Goal: Transaction & Acquisition: Purchase product/service

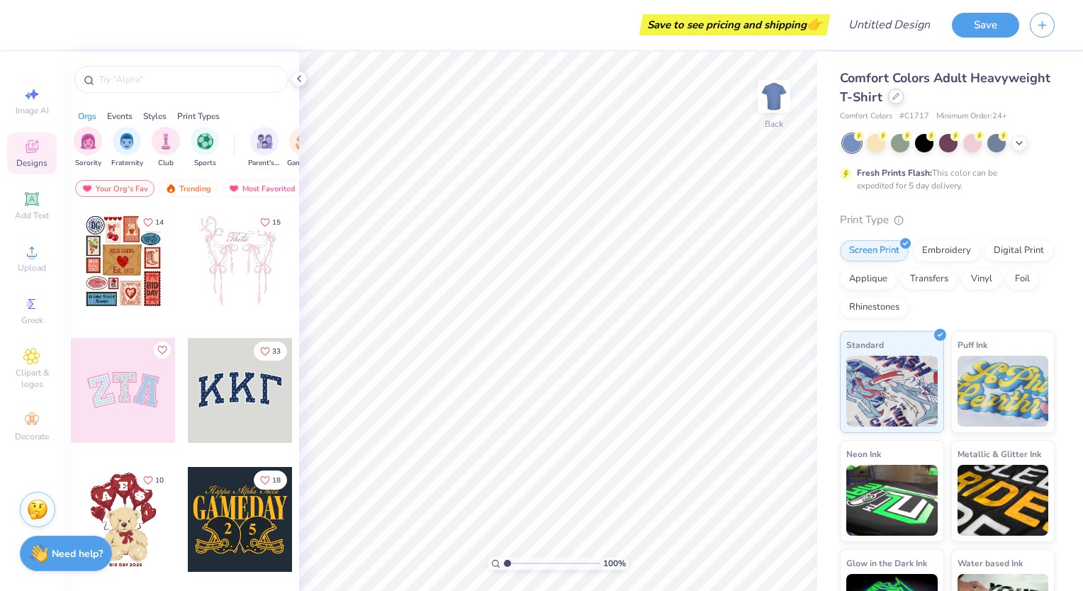
click at [899, 94] on icon at bounding box center [896, 97] width 6 height 6
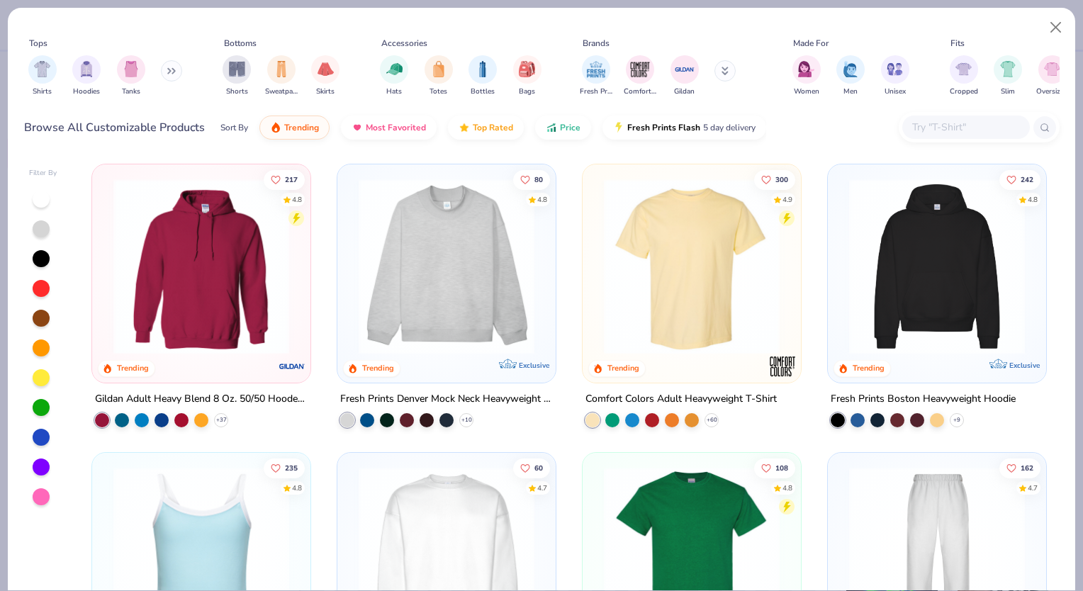
click at [959, 140] on div at bounding box center [979, 127] width 161 height 30
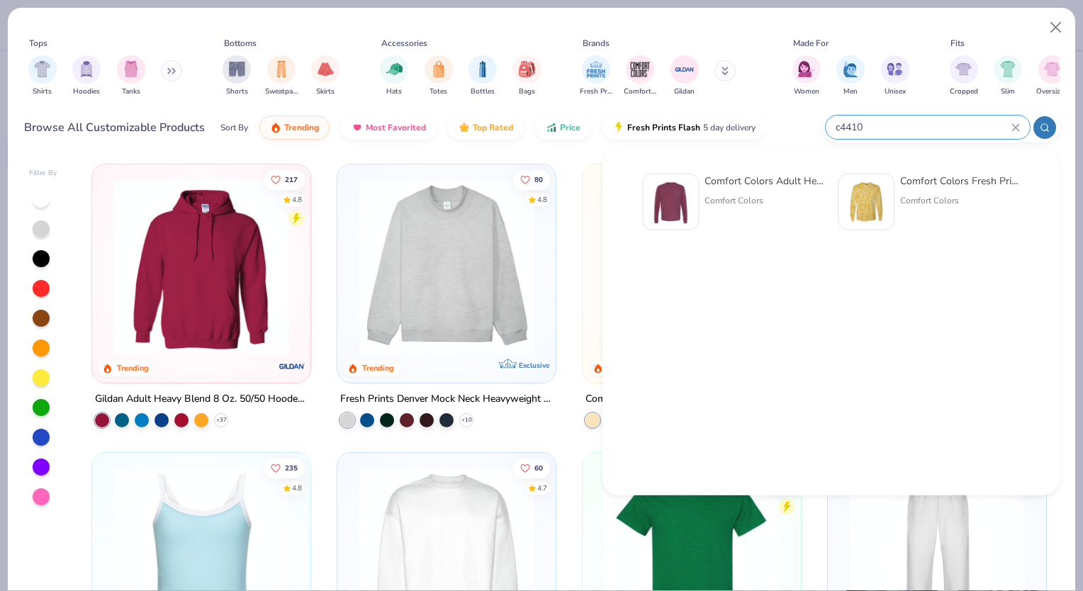
type input "c4410"
click at [718, 201] on div "Comfort Colors" at bounding box center [764, 200] width 119 height 13
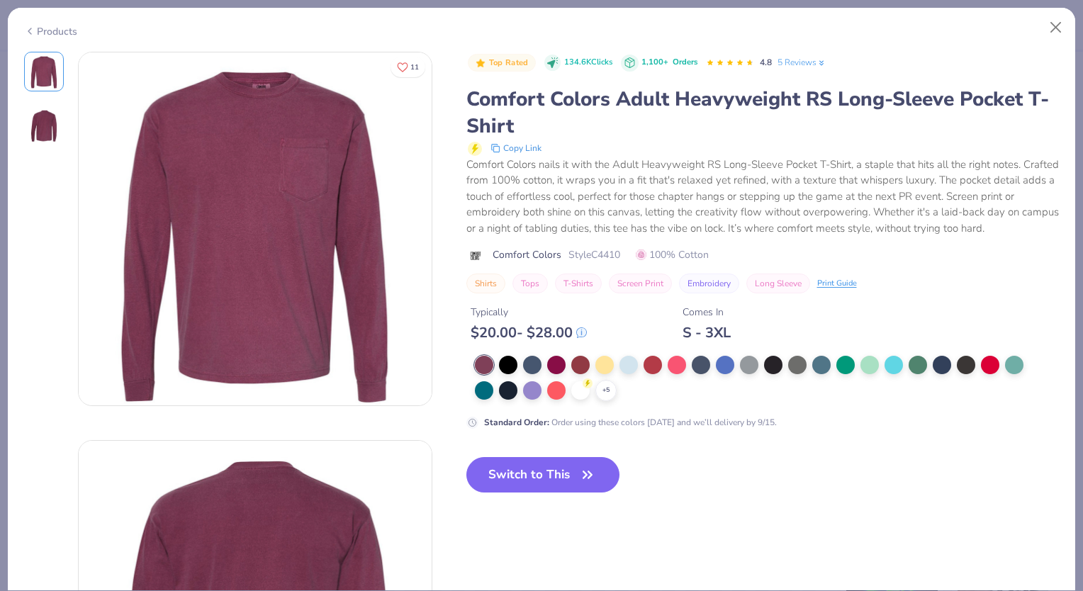
click at [77, 34] on div "Products" at bounding box center [542, 26] width 1068 height 37
click at [69, 34] on div "Products" at bounding box center [50, 31] width 53 height 15
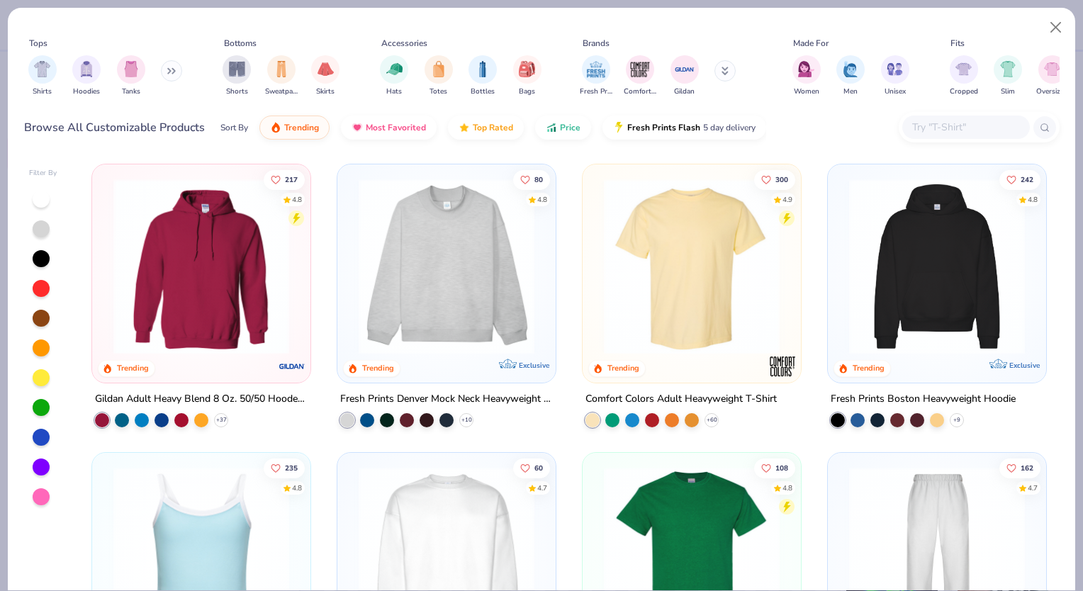
click at [921, 128] on input "text" at bounding box center [965, 127] width 109 height 16
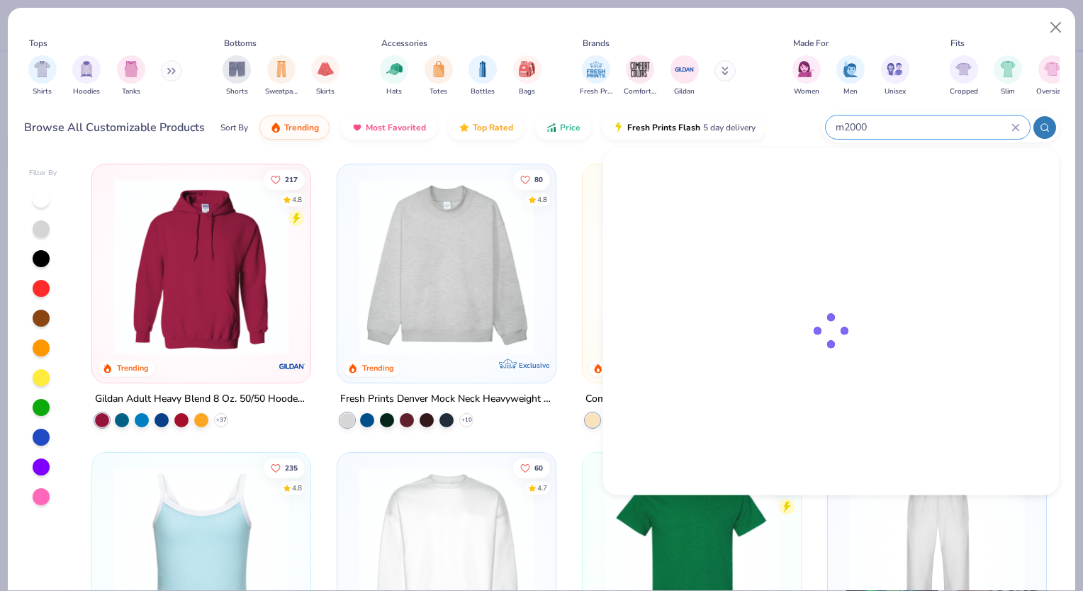
type input "m200"
click at [1017, 125] on icon at bounding box center [1016, 127] width 9 height 9
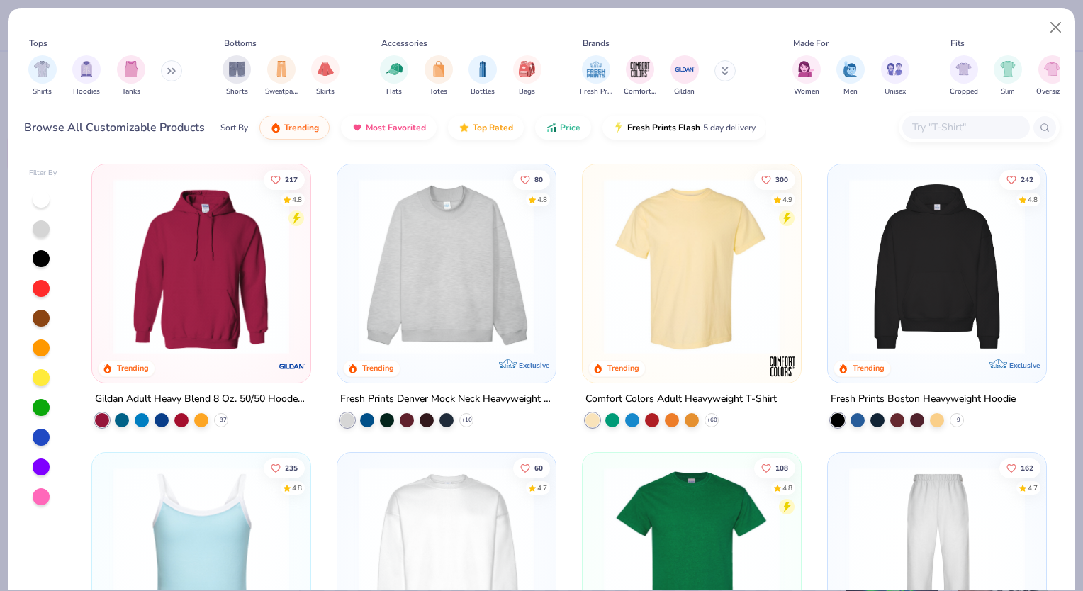
click at [937, 130] on input "text" at bounding box center [965, 127] width 109 height 16
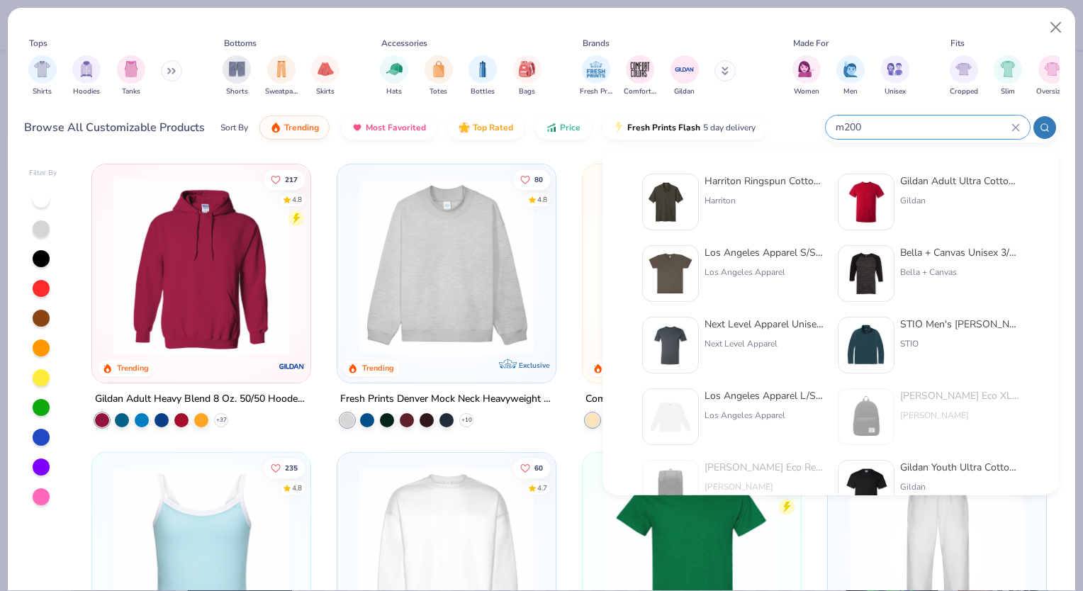
type input "m200"
click at [654, 203] on img at bounding box center [666, 202] width 35 height 44
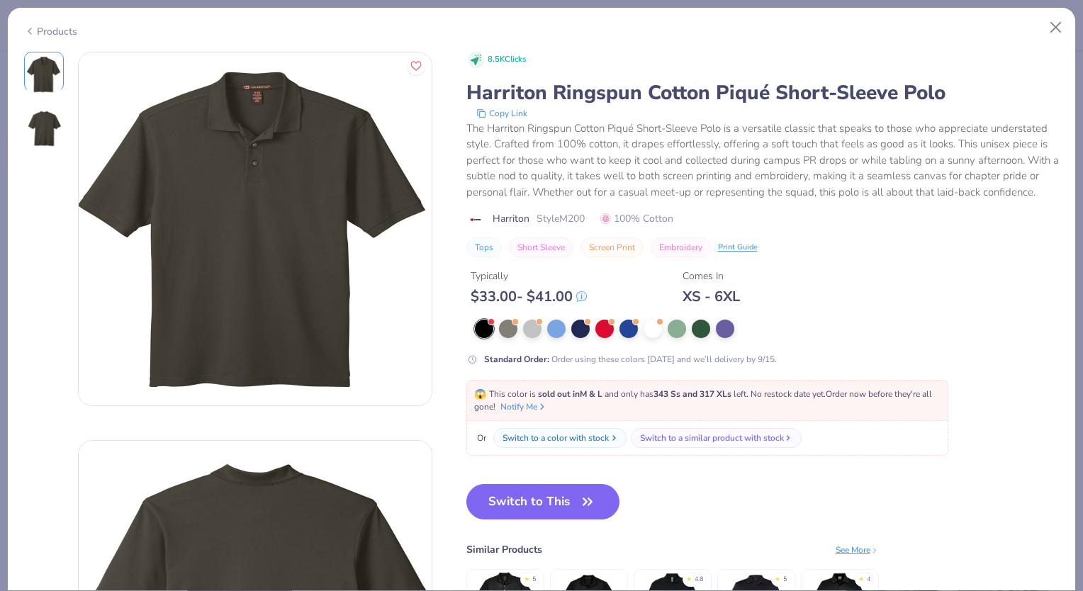
click at [550, 445] on div "Switch to a color with stock" at bounding box center [556, 438] width 106 height 13
click at [73, 30] on div "Products" at bounding box center [50, 31] width 53 height 15
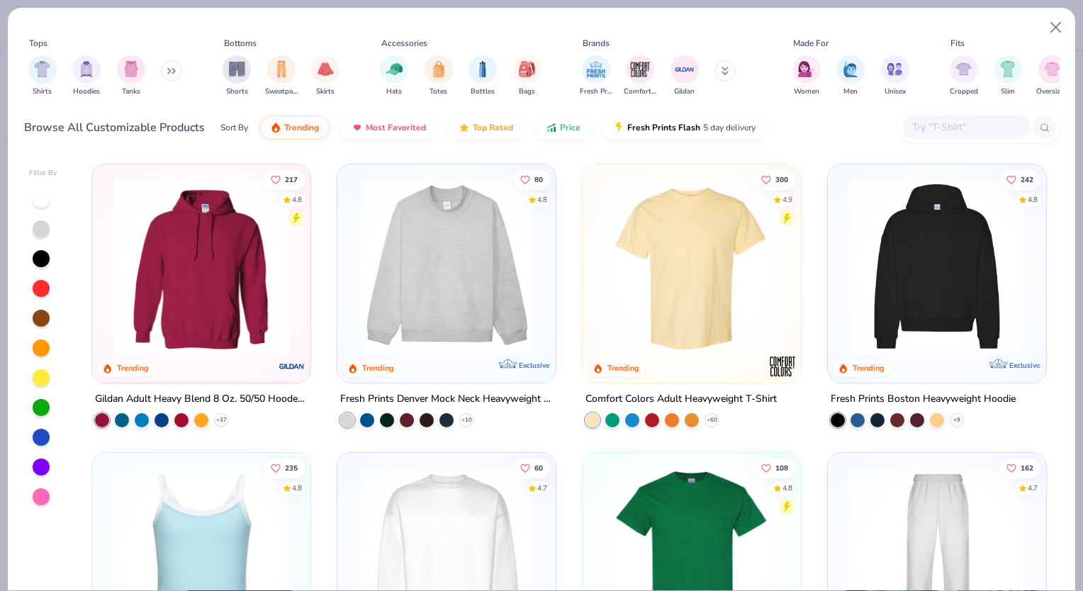
click at [754, 302] on img at bounding box center [692, 267] width 190 height 176
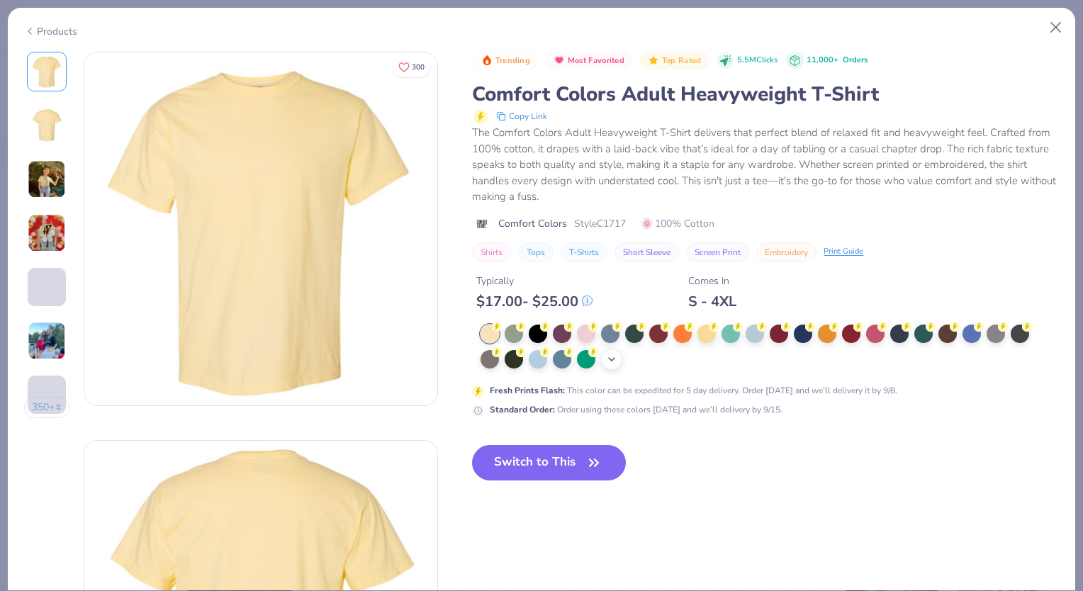
click at [618, 359] on div "+ 38" at bounding box center [611, 359] width 21 height 21
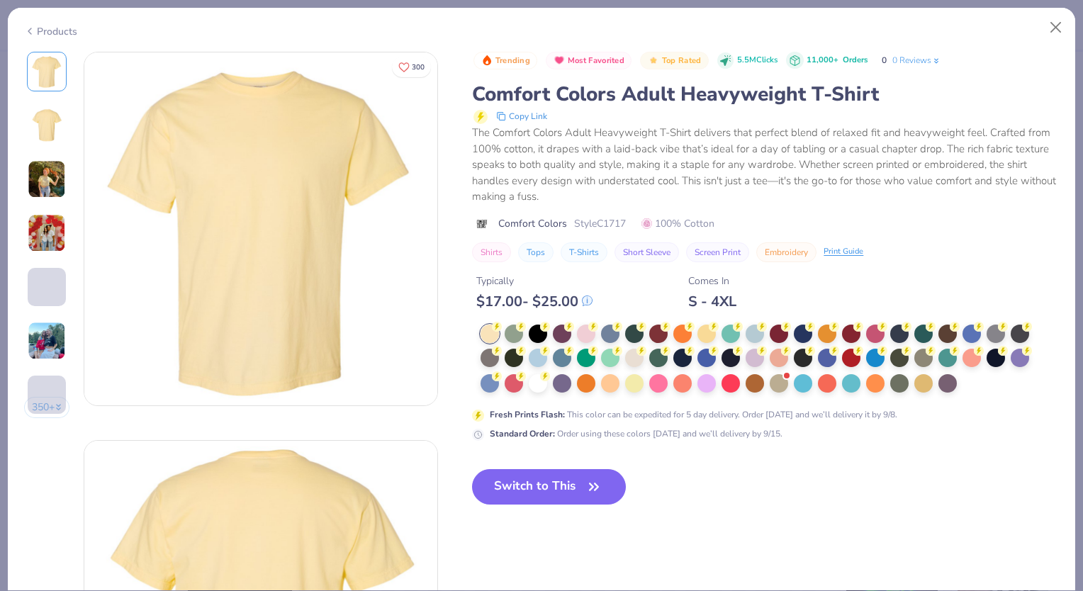
click at [614, 359] on div at bounding box center [610, 358] width 18 height 18
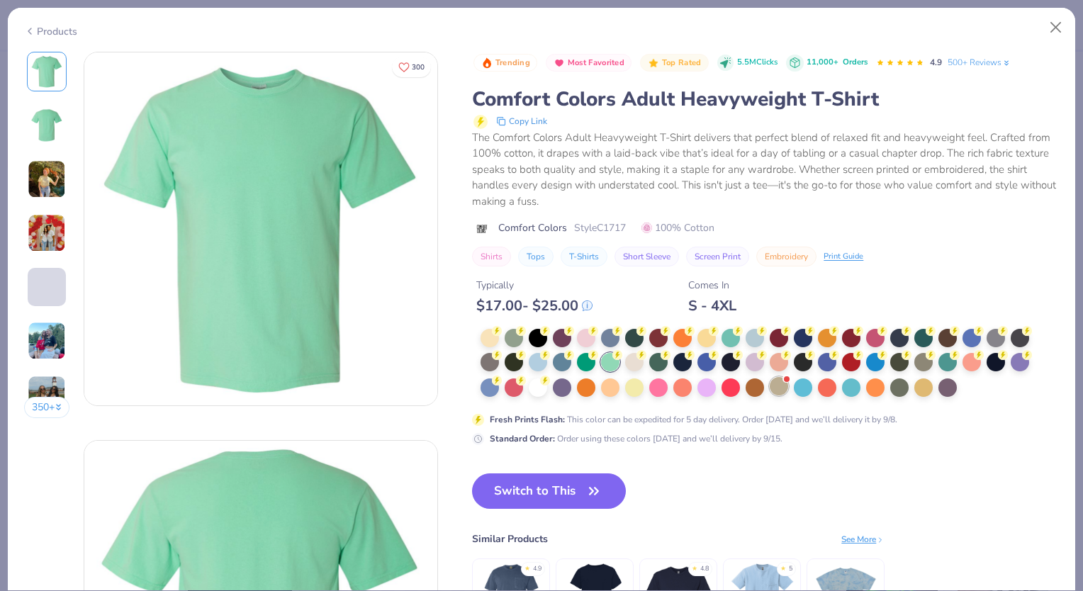
click at [777, 391] on div at bounding box center [779, 386] width 18 height 18
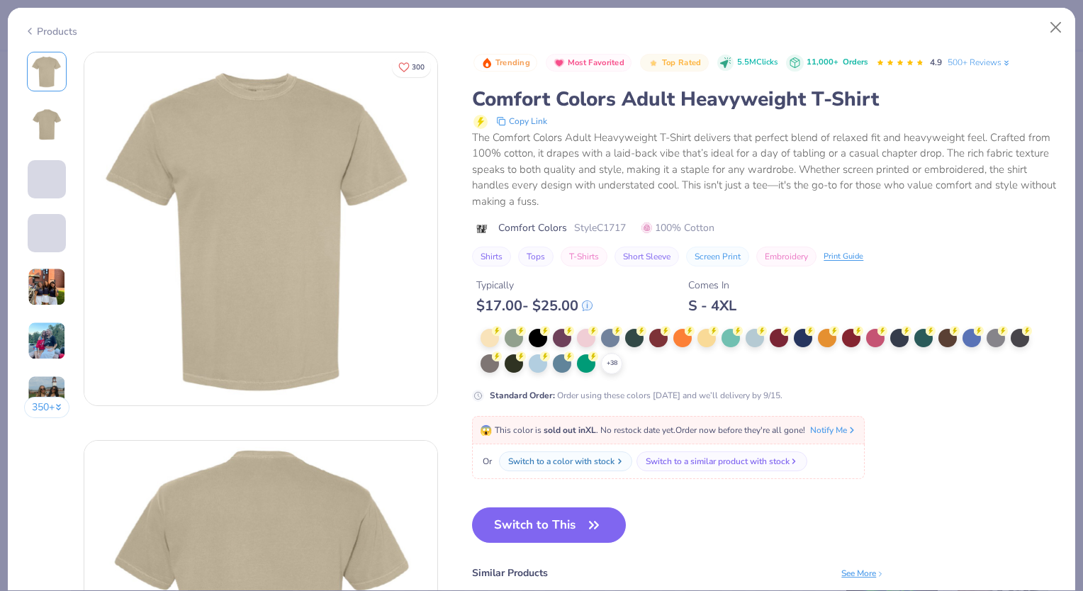
click at [581, 458] on div "Switch to a color with stock" at bounding box center [561, 461] width 106 height 13
click at [601, 459] on div "Switch to a color with stock" at bounding box center [561, 461] width 106 height 13
